Goal: Task Accomplishment & Management: Use online tool/utility

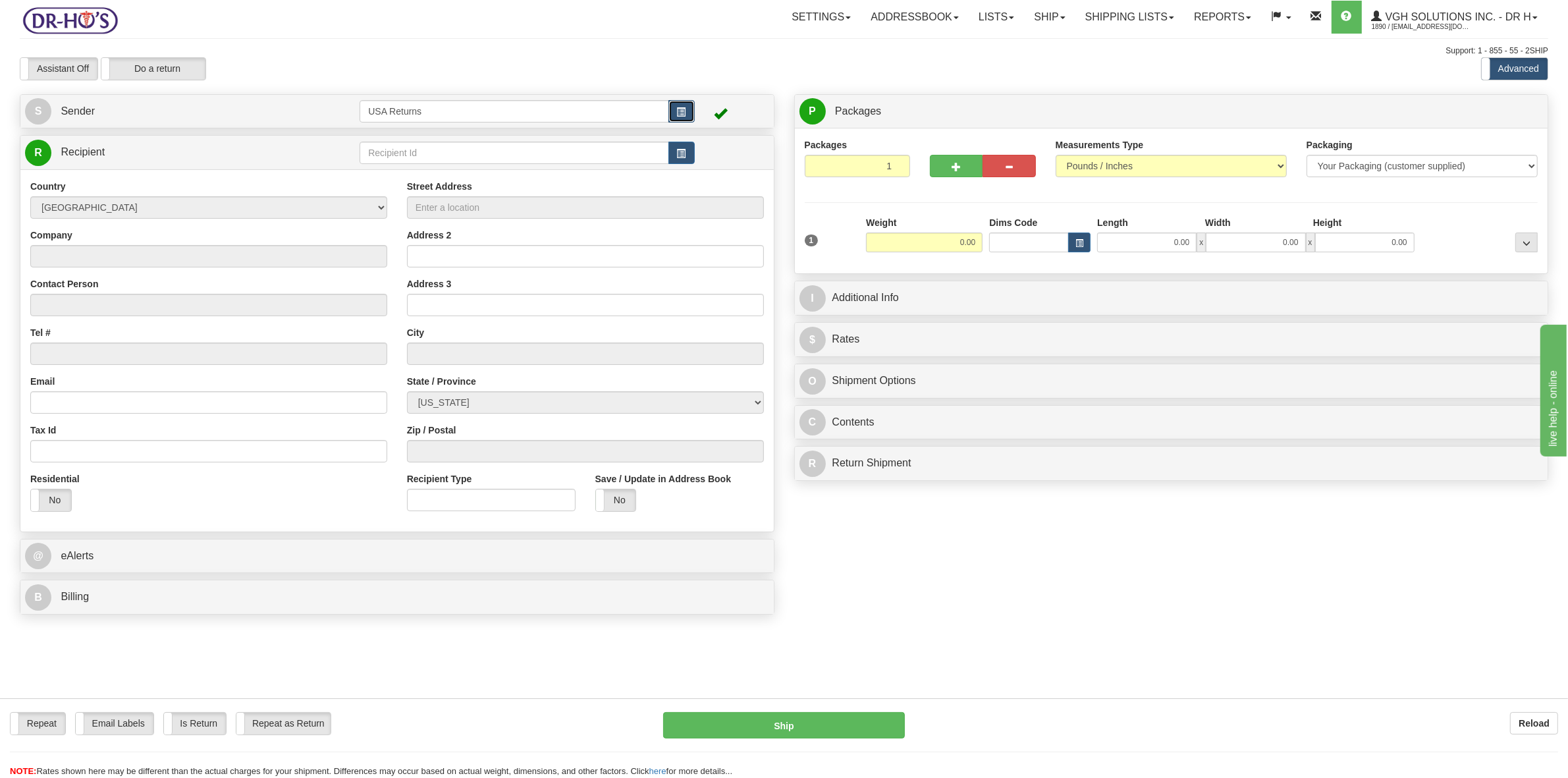
click at [683, 114] on span "button" at bounding box center [681, 112] width 9 height 8
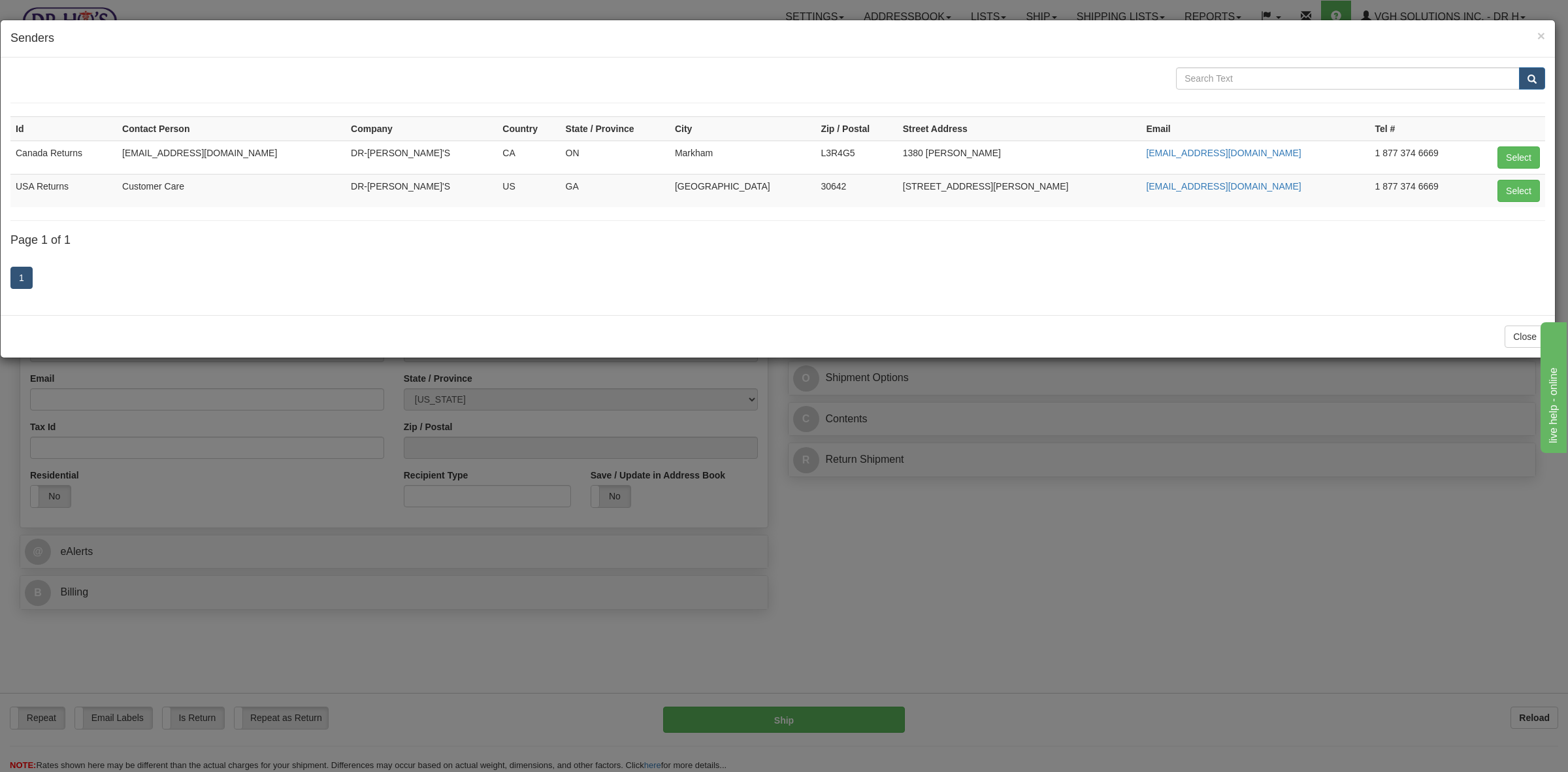
click at [580, 4] on div "× Senders Id Contact Person Company Country State / Province City Zip / Postal …" at bounding box center [784, 386] width 1568 height 772
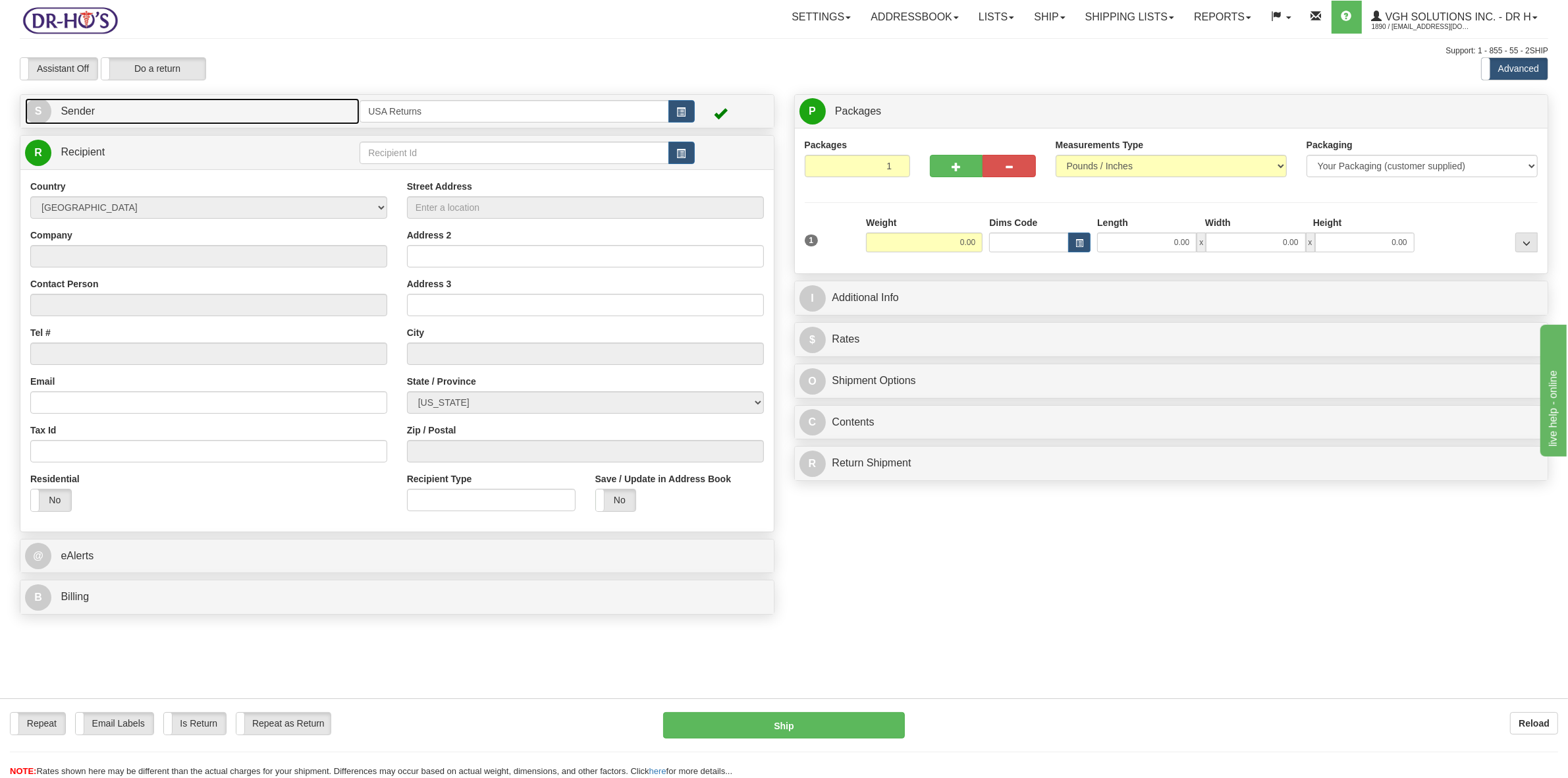
click at [95, 113] on link "S Sender" at bounding box center [192, 112] width 335 height 27
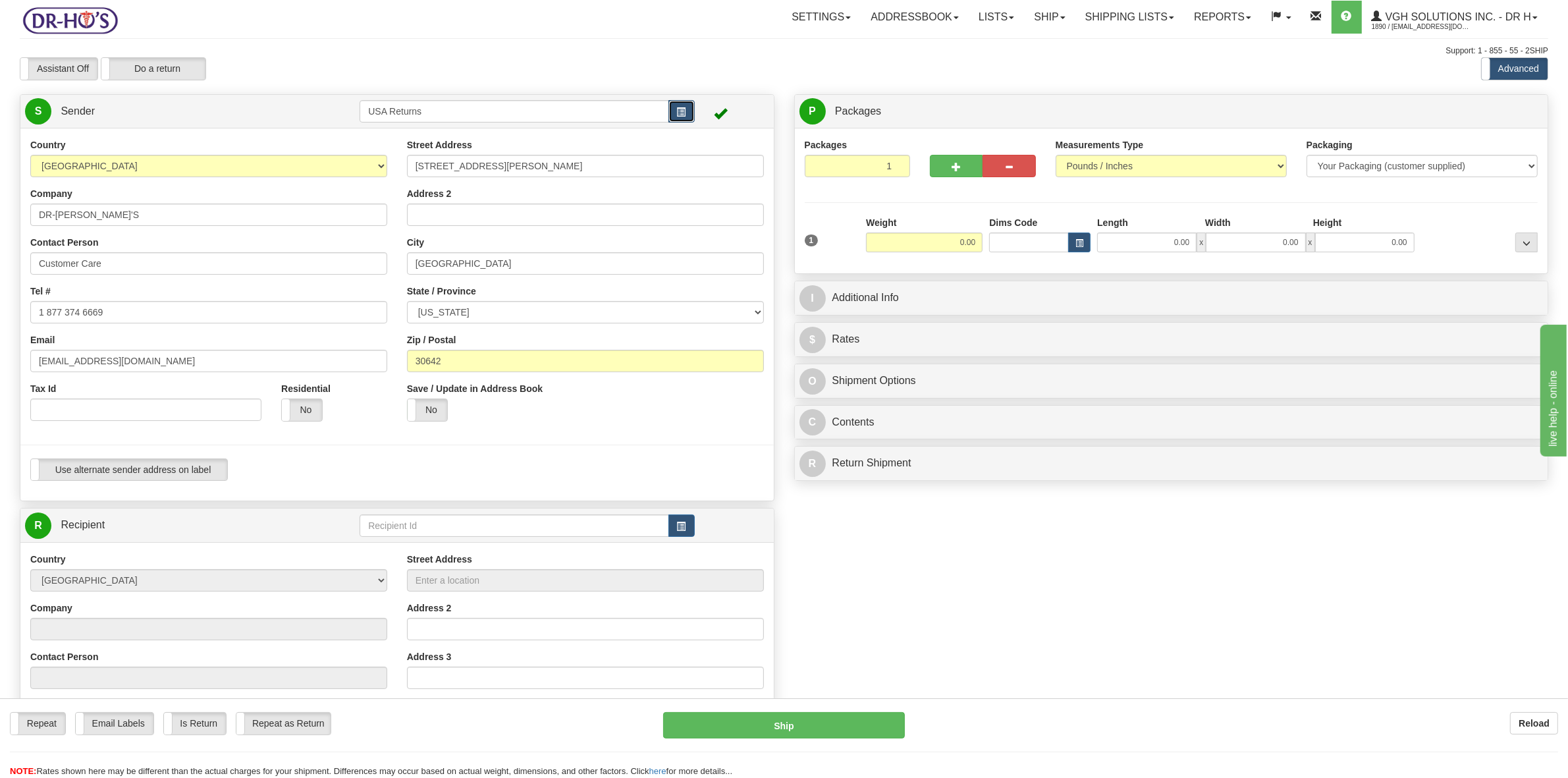
click at [684, 114] on span "button" at bounding box center [681, 112] width 9 height 8
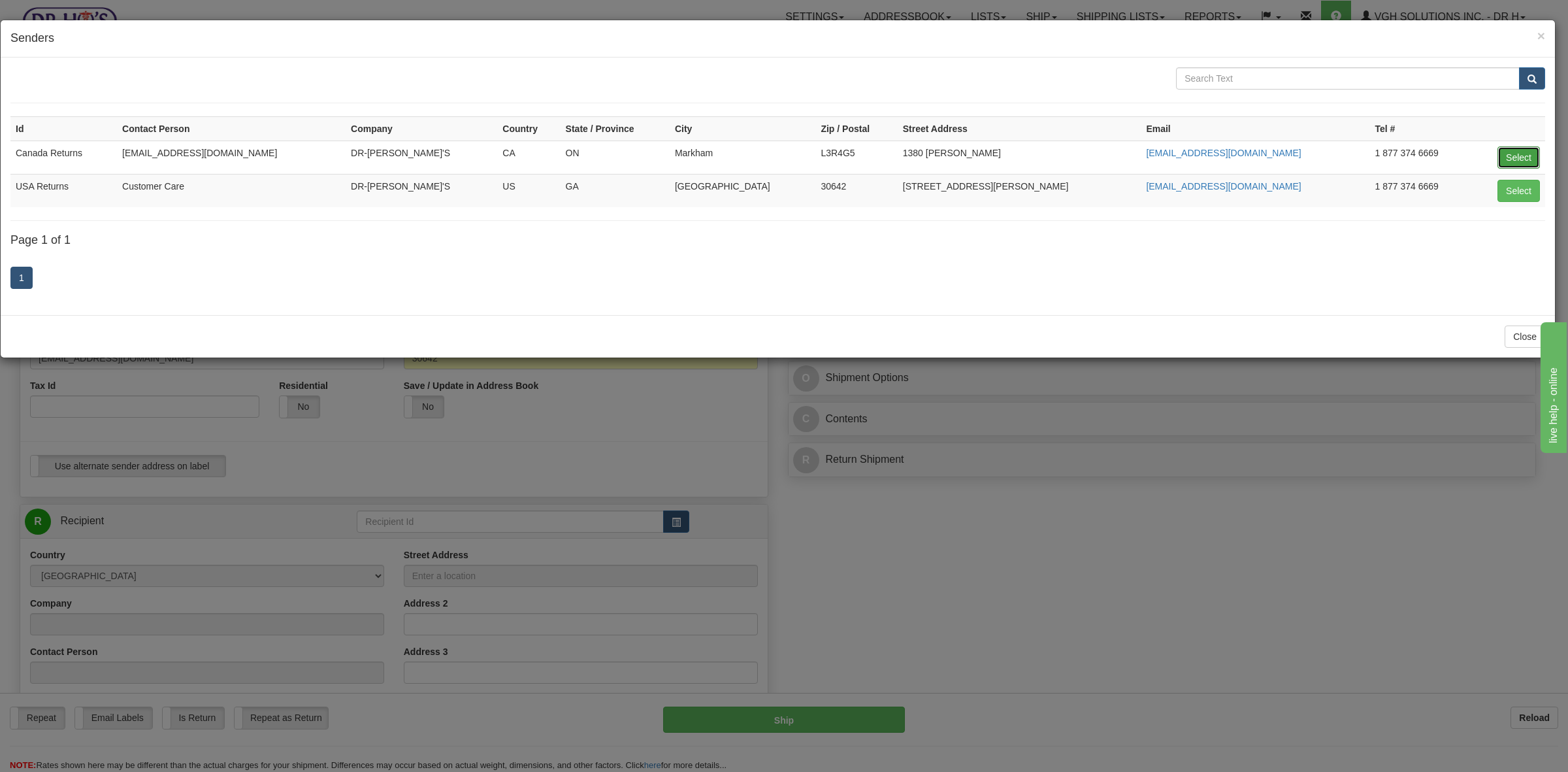
click at [1516, 156] on button "Select" at bounding box center [1519, 157] width 43 height 22
type input "Canada Returns"
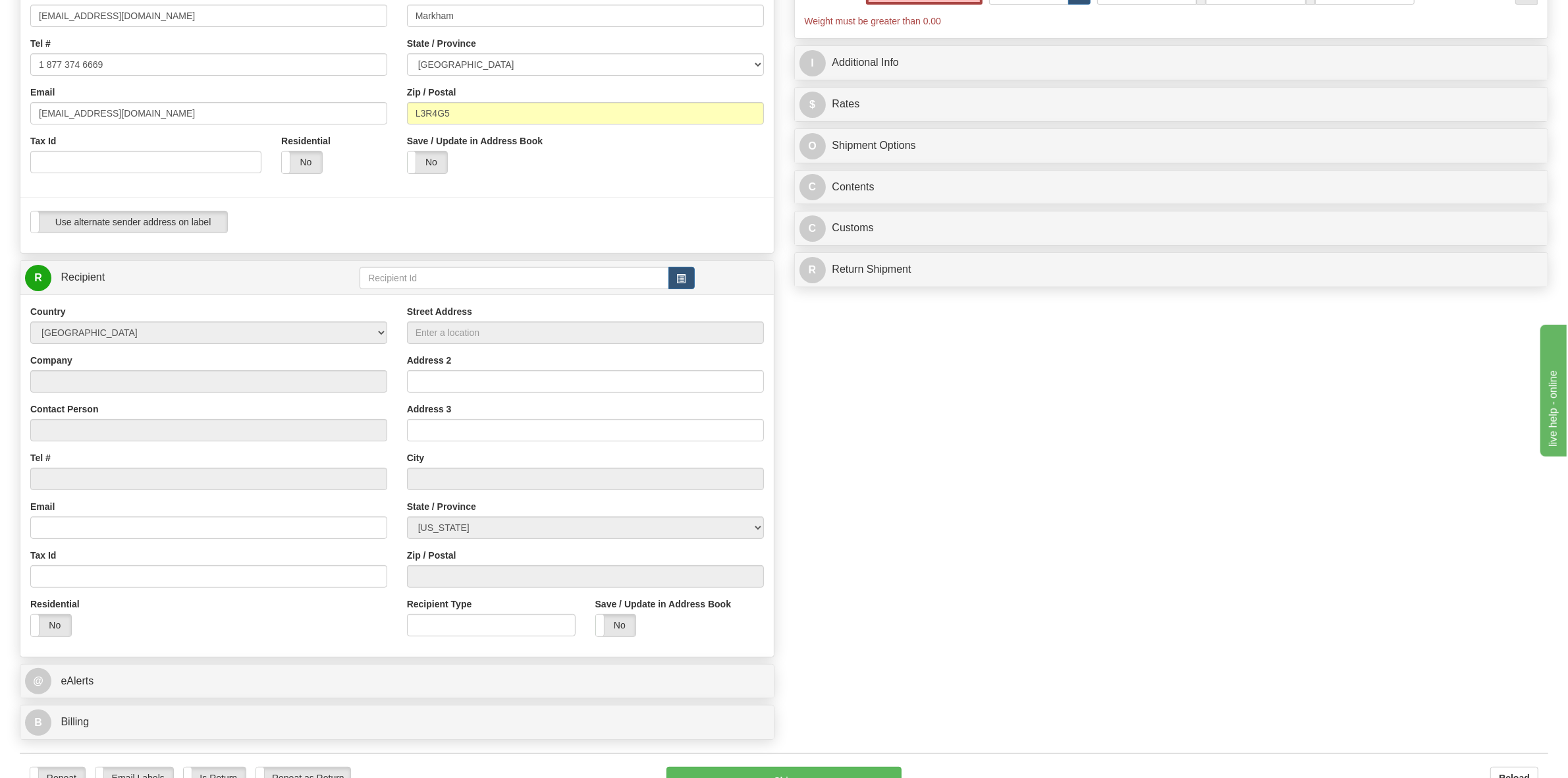
scroll to position [83, 0]
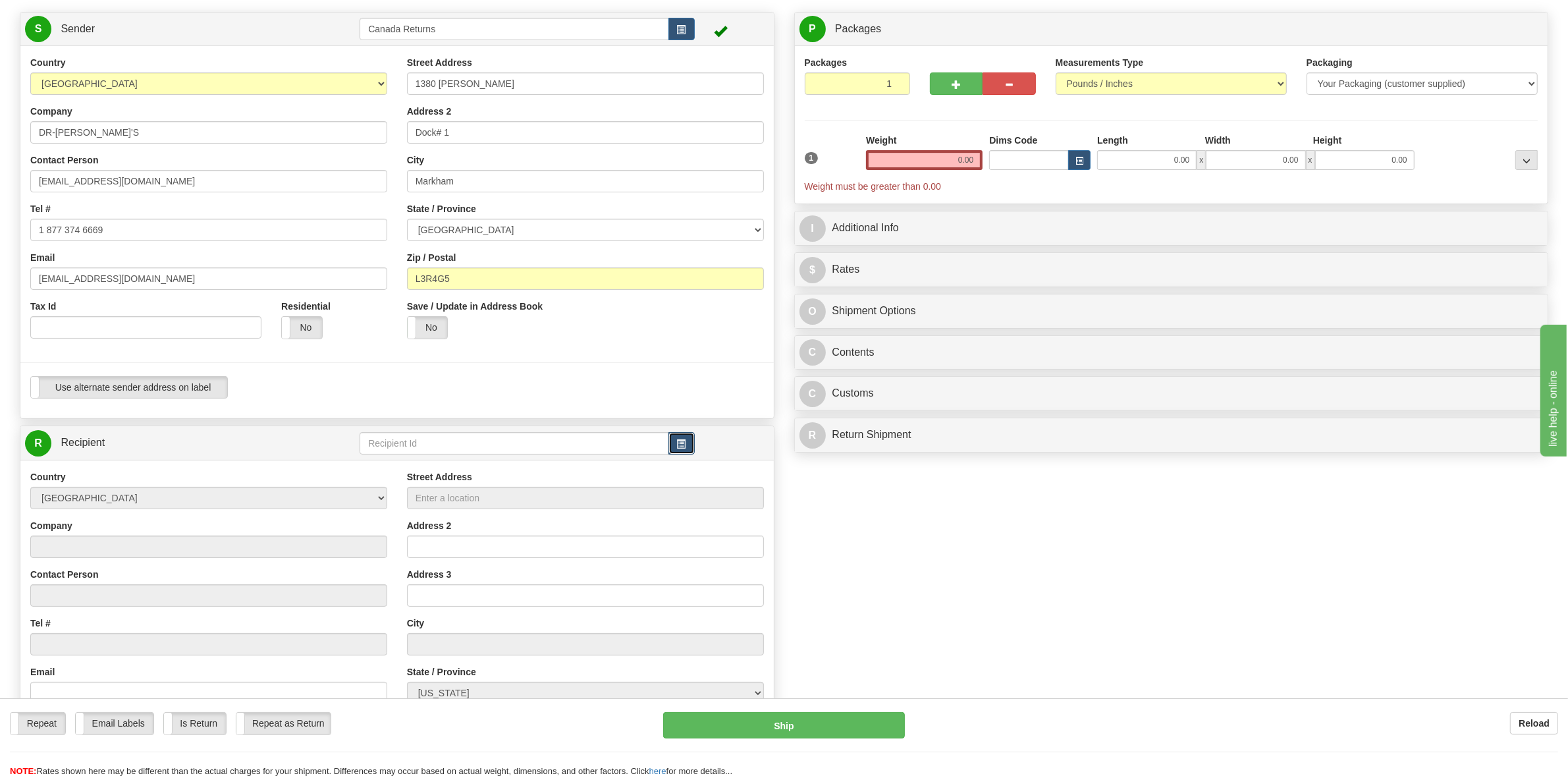
click at [680, 445] on span "button" at bounding box center [681, 444] width 9 height 8
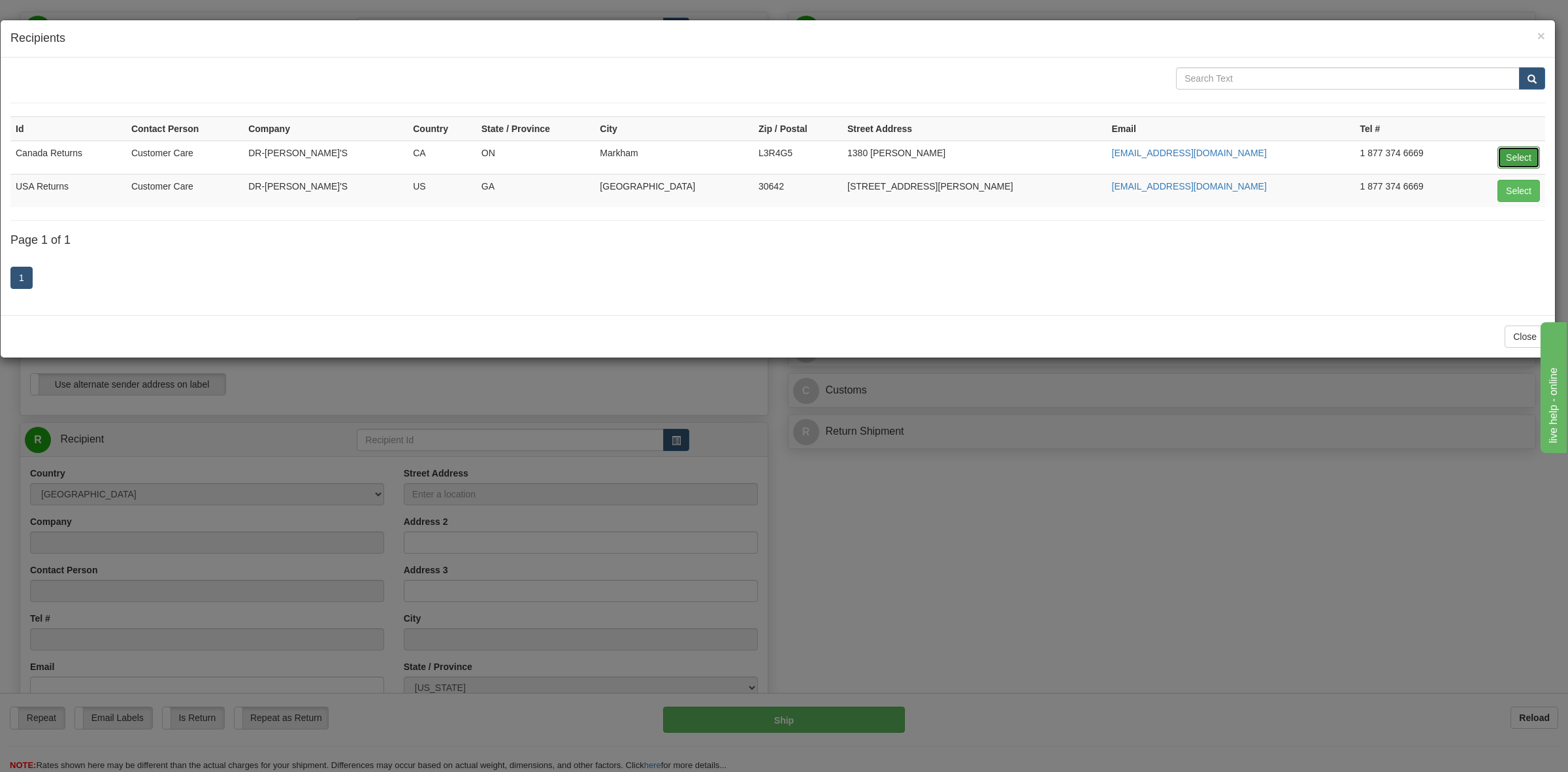
click at [1510, 153] on button "Select" at bounding box center [1519, 157] width 43 height 22
type input "Canada Returns"
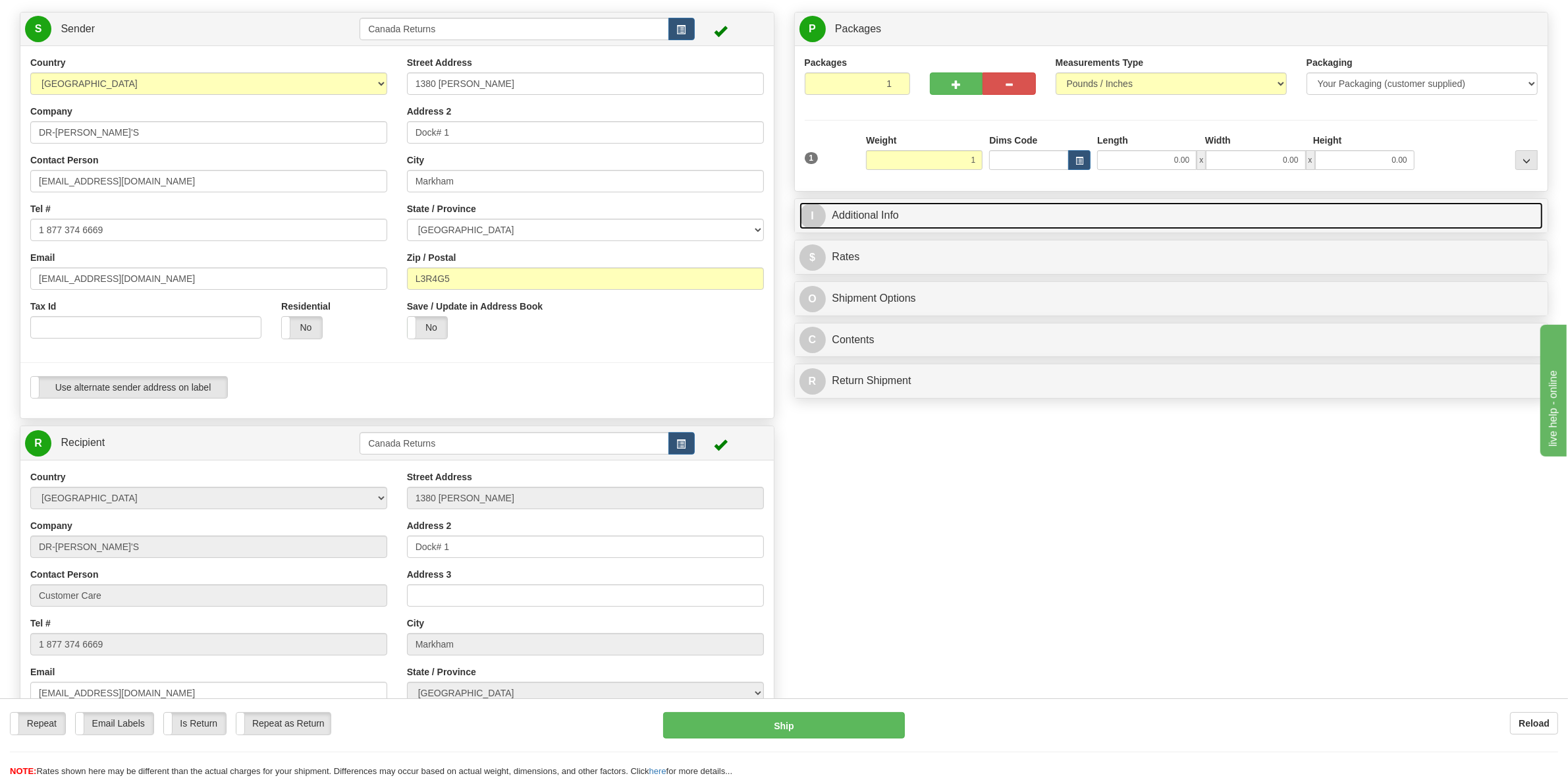
type input "1.00"
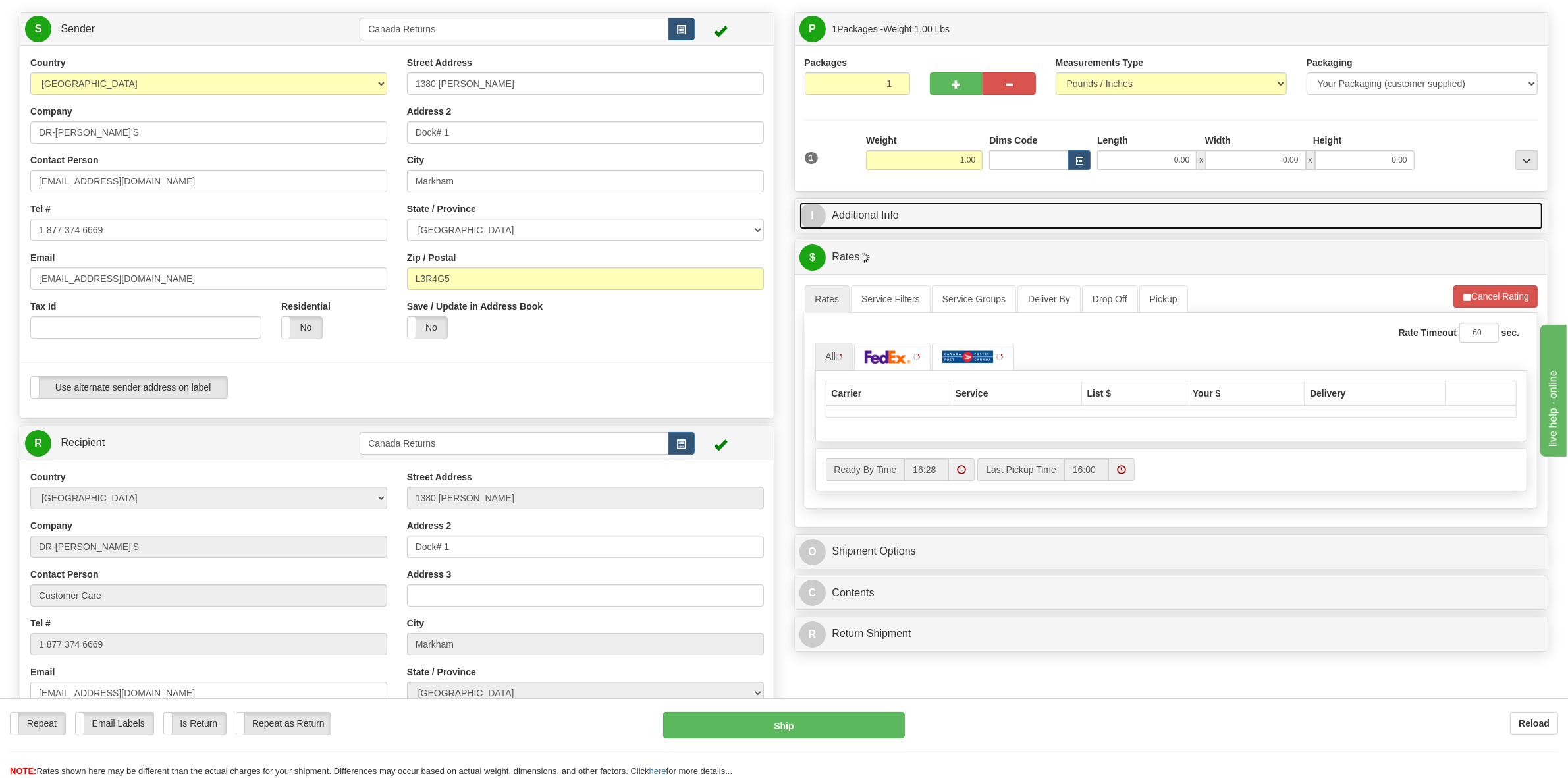
click at [854, 221] on link "I Additional Info" at bounding box center [1171, 216] width 744 height 27
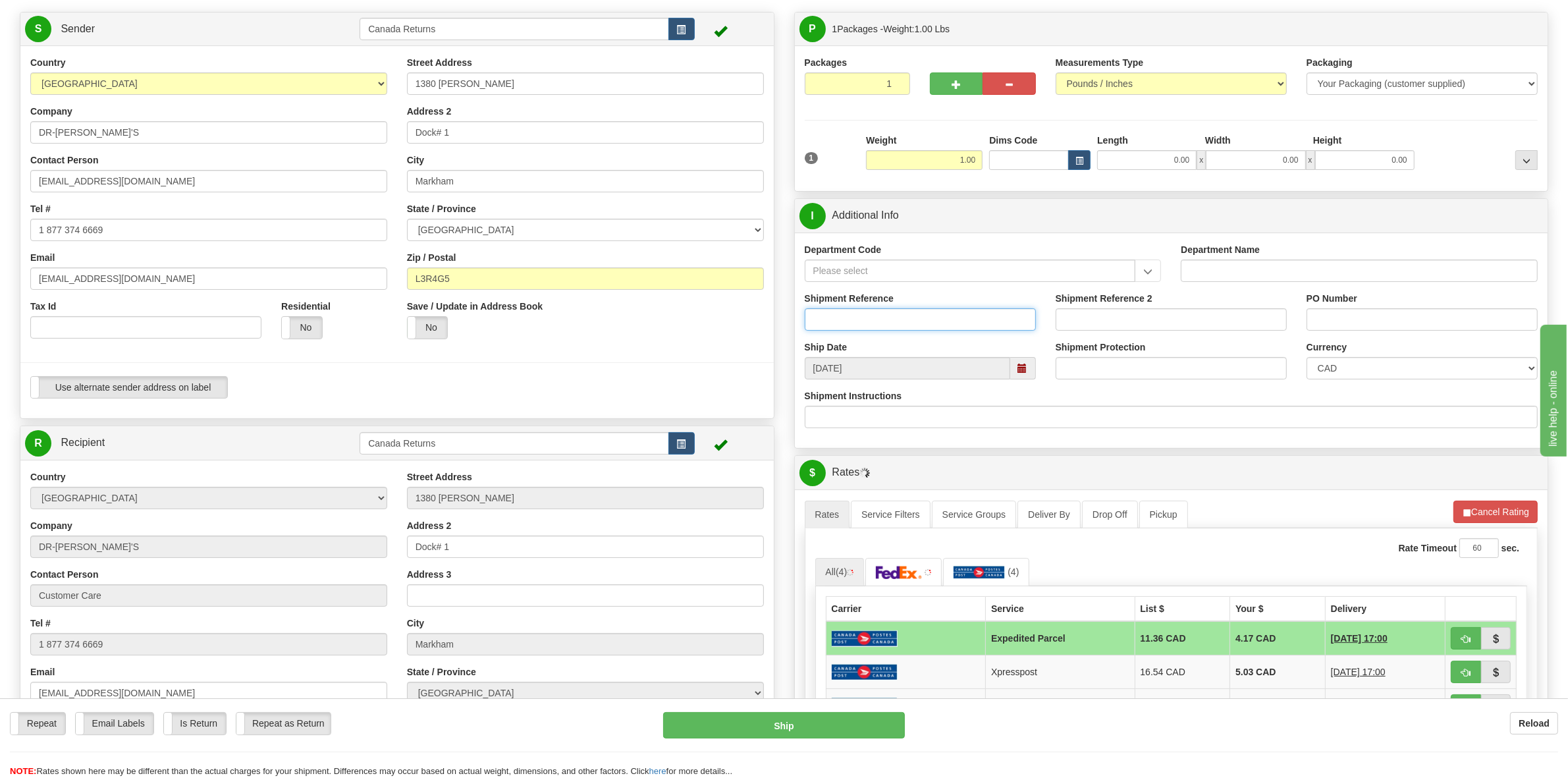
click at [891, 324] on input "Shipment Reference" at bounding box center [920, 319] width 231 height 22
type input "123456"
click at [1019, 370] on span at bounding box center [1022, 368] width 9 height 9
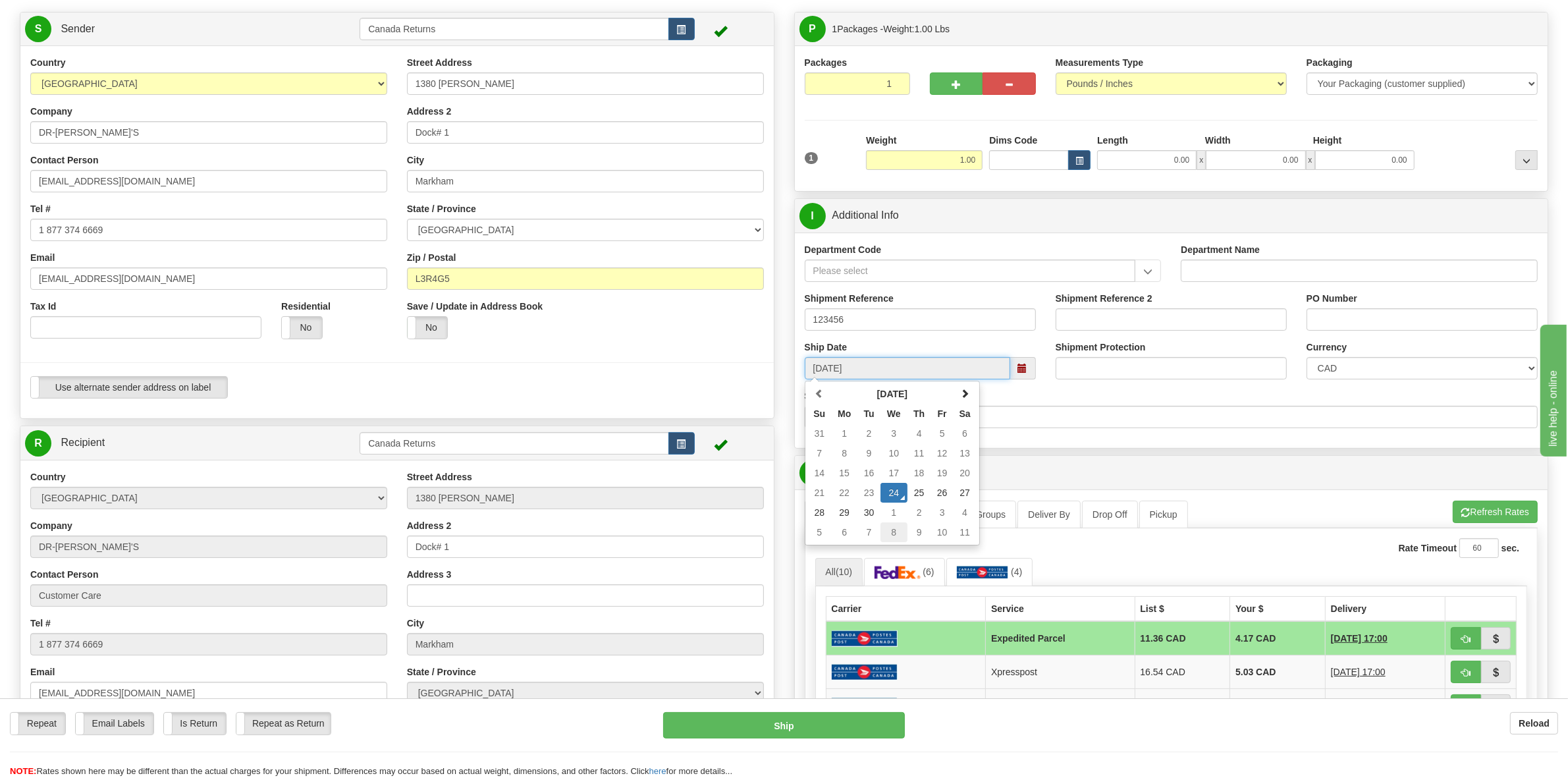
click at [894, 537] on td "8" at bounding box center [894, 532] width 27 height 20
type input "10/08/2025"
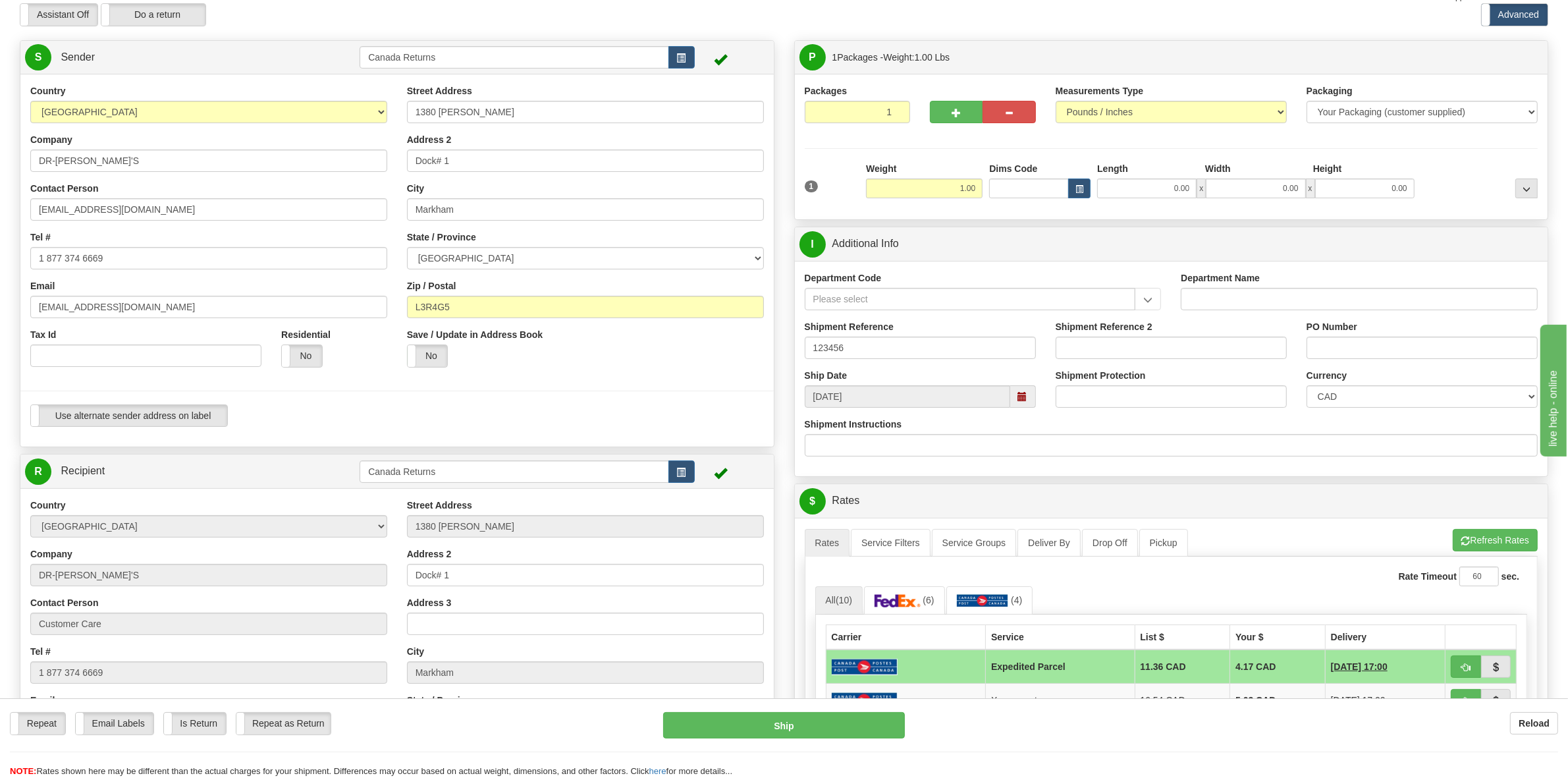
scroll to position [247, 0]
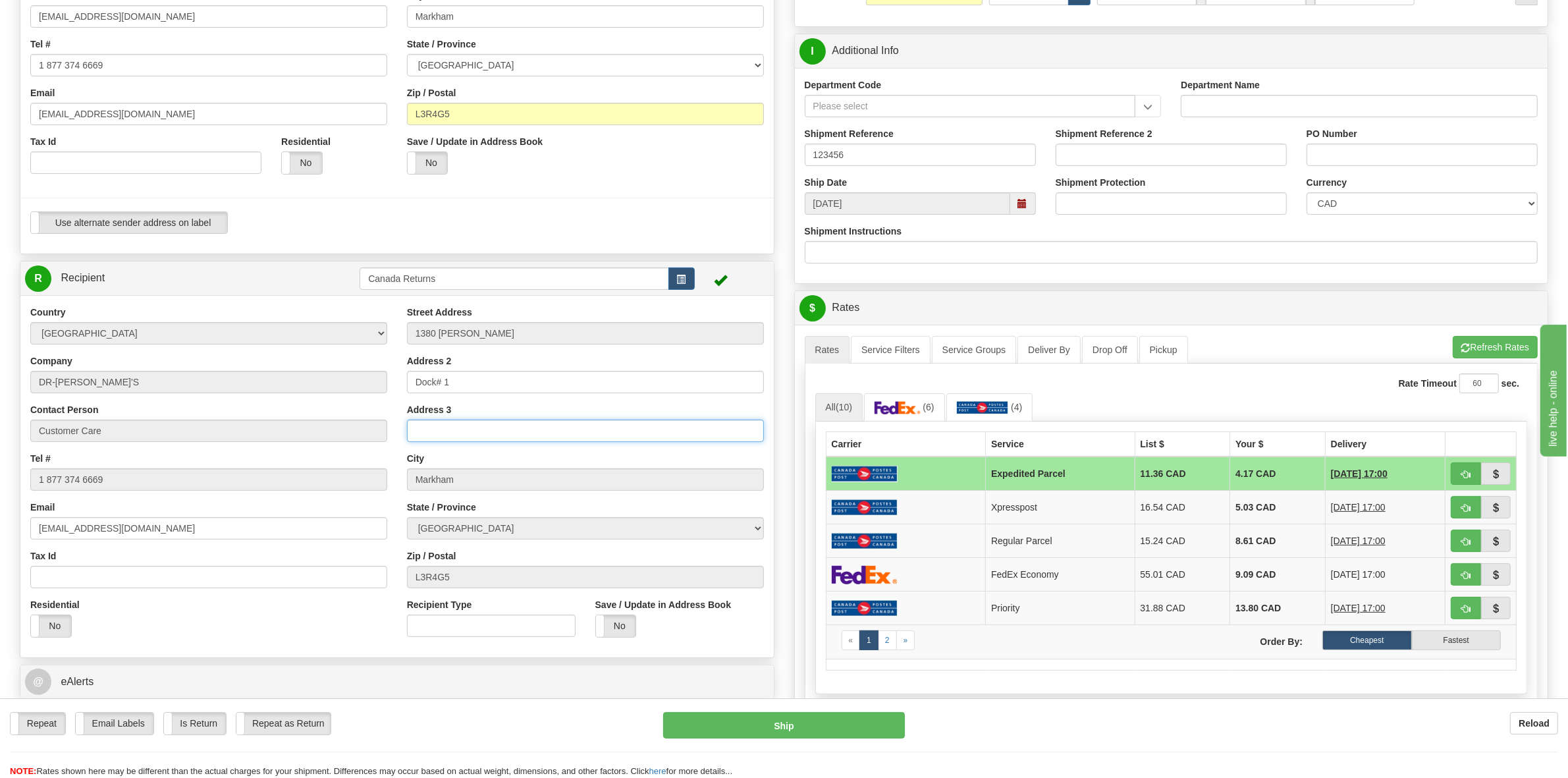
click at [426, 438] on input "Address 3" at bounding box center [585, 430] width 357 height 22
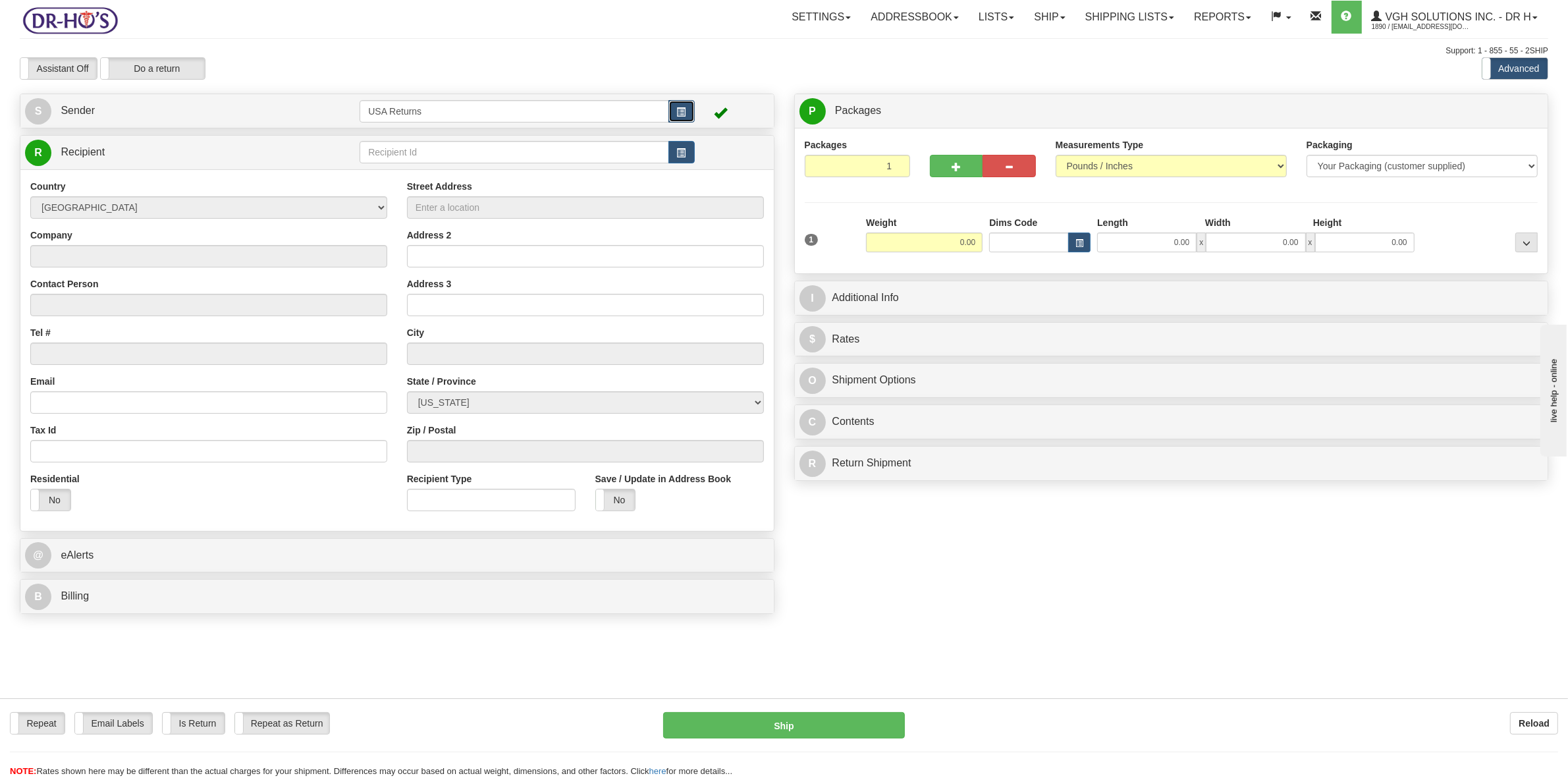
click at [684, 117] on button "button" at bounding box center [681, 111] width 26 height 22
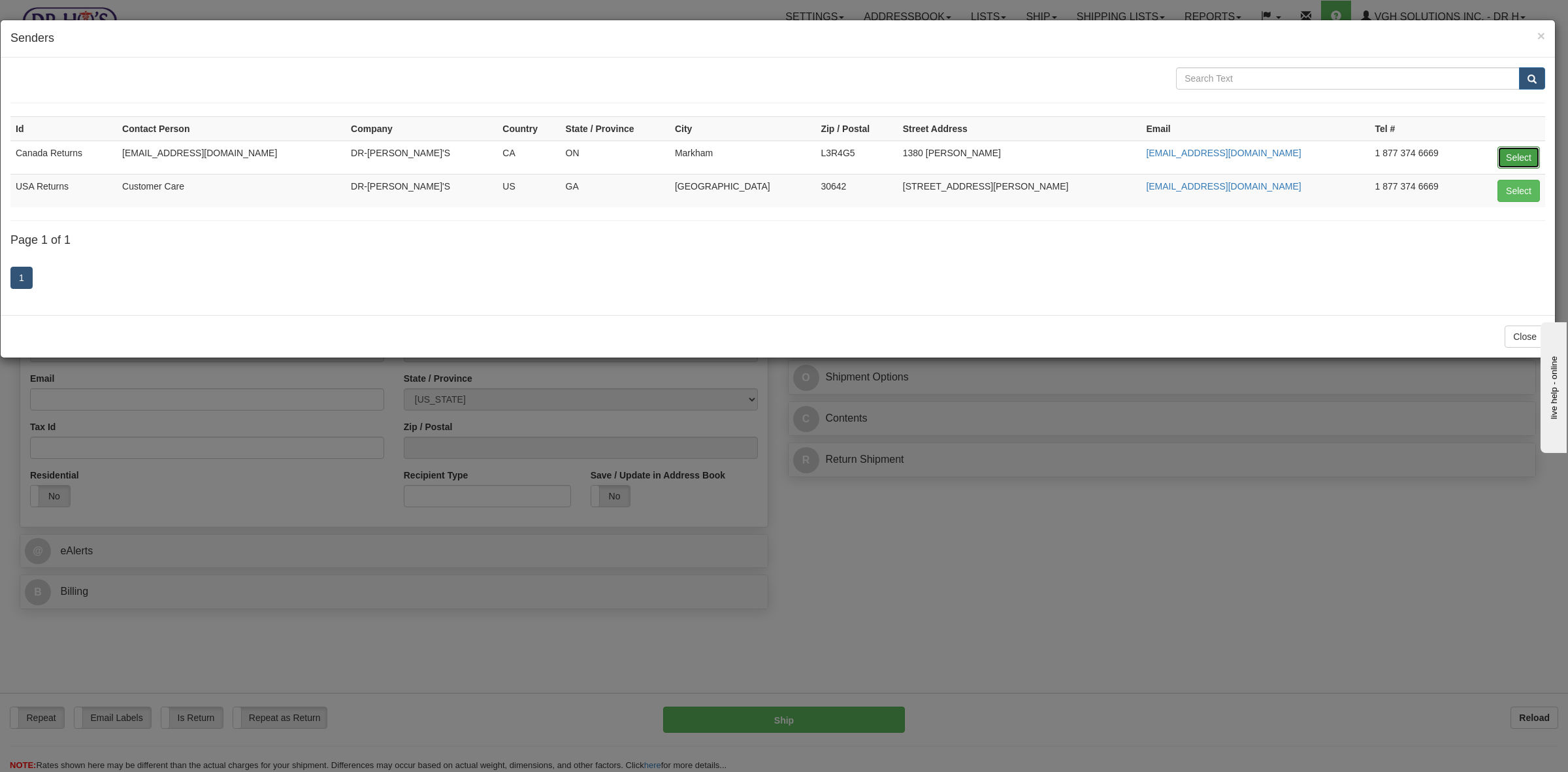
click at [1244, 154] on button "Select" at bounding box center [1519, 157] width 43 height 22
type input "Canada Returns"
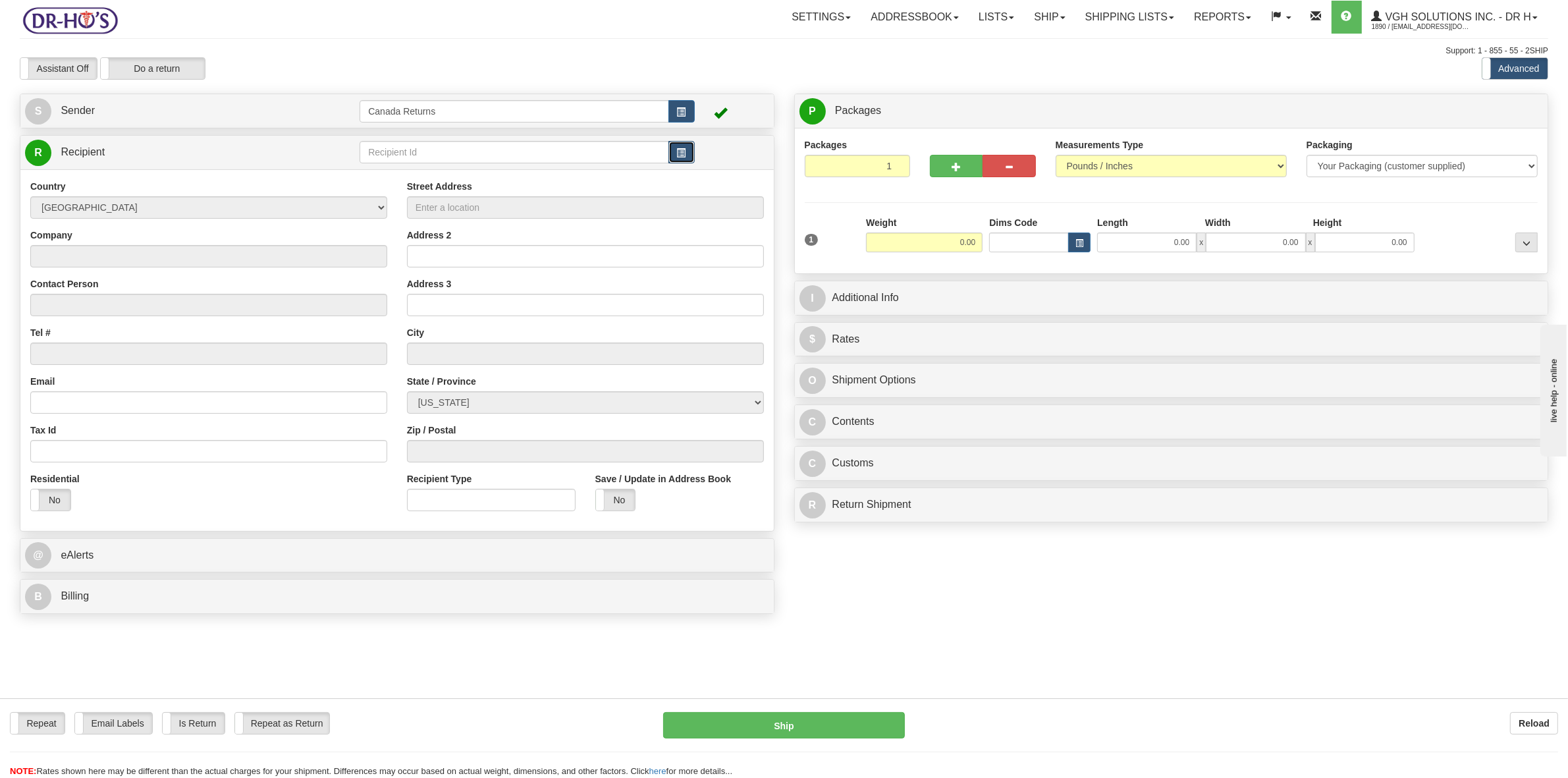
click at [679, 153] on span "button" at bounding box center [681, 153] width 9 height 8
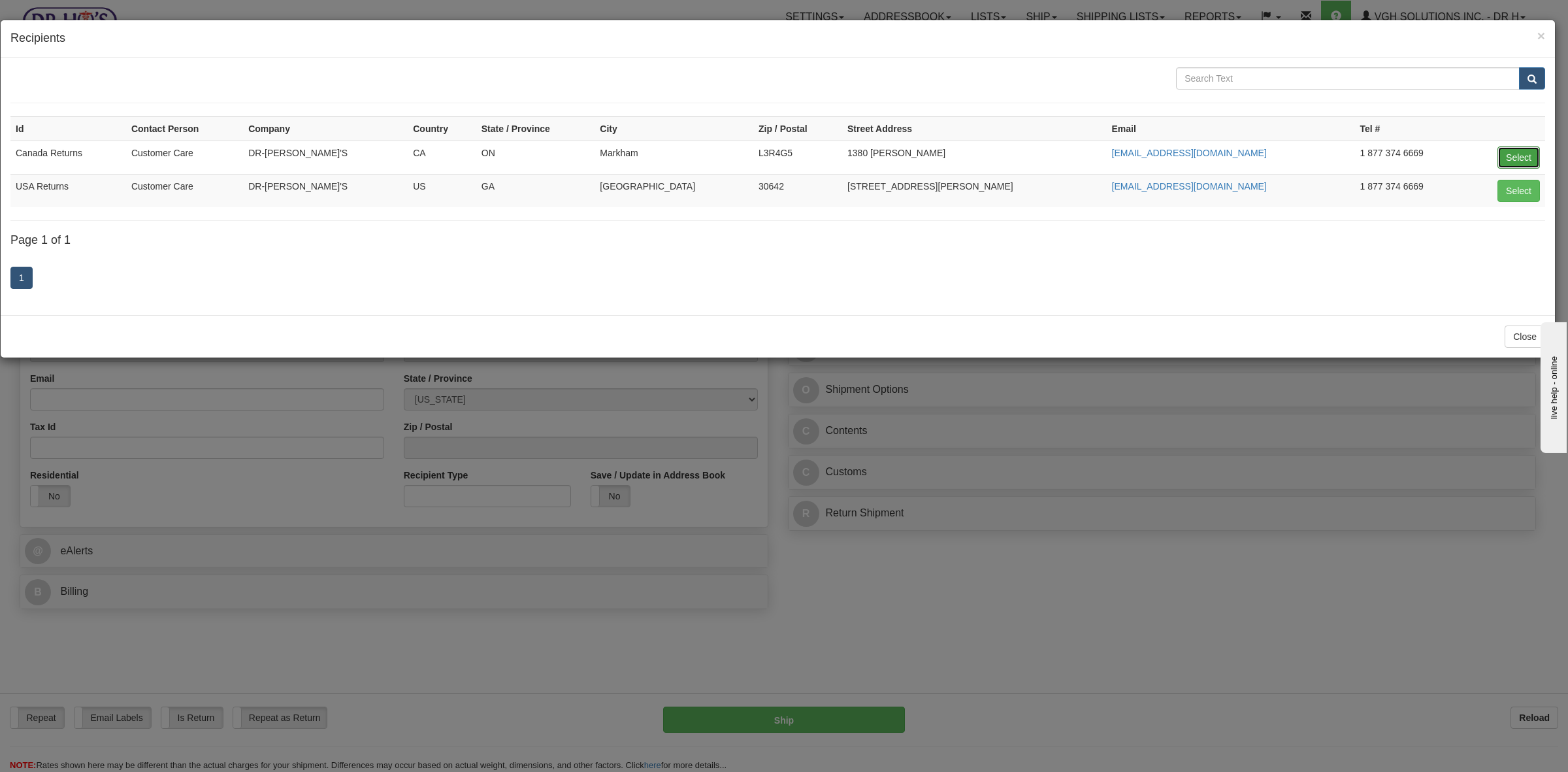
click at [1244, 157] on button "Select" at bounding box center [1519, 157] width 43 height 22
type input "Canada Returns"
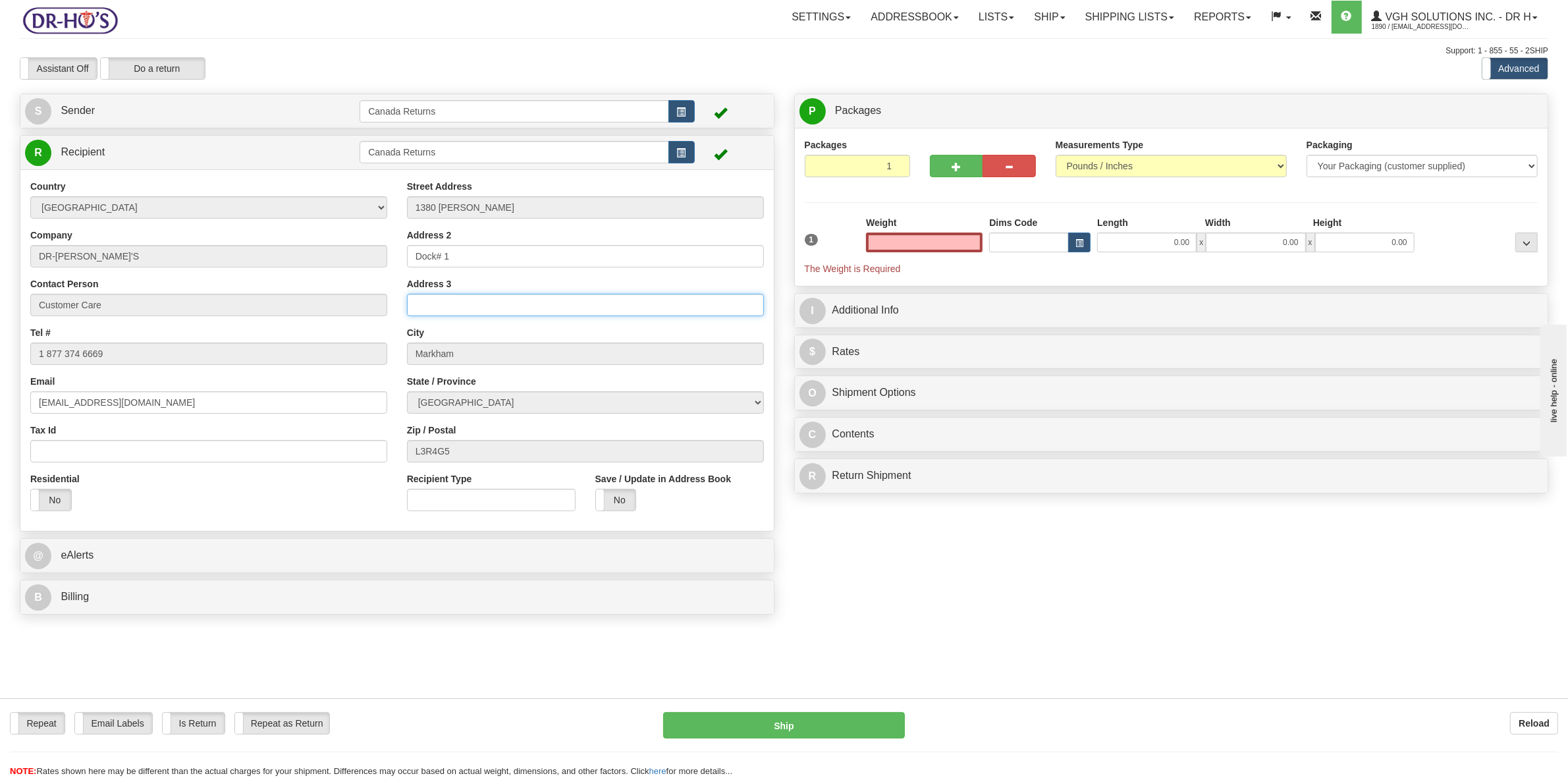
type input "0.00"
click at [445, 306] on input "Address 3" at bounding box center [585, 304] width 357 height 22
type input "ATTN PRAV"
